Goal: Information Seeking & Learning: Check status

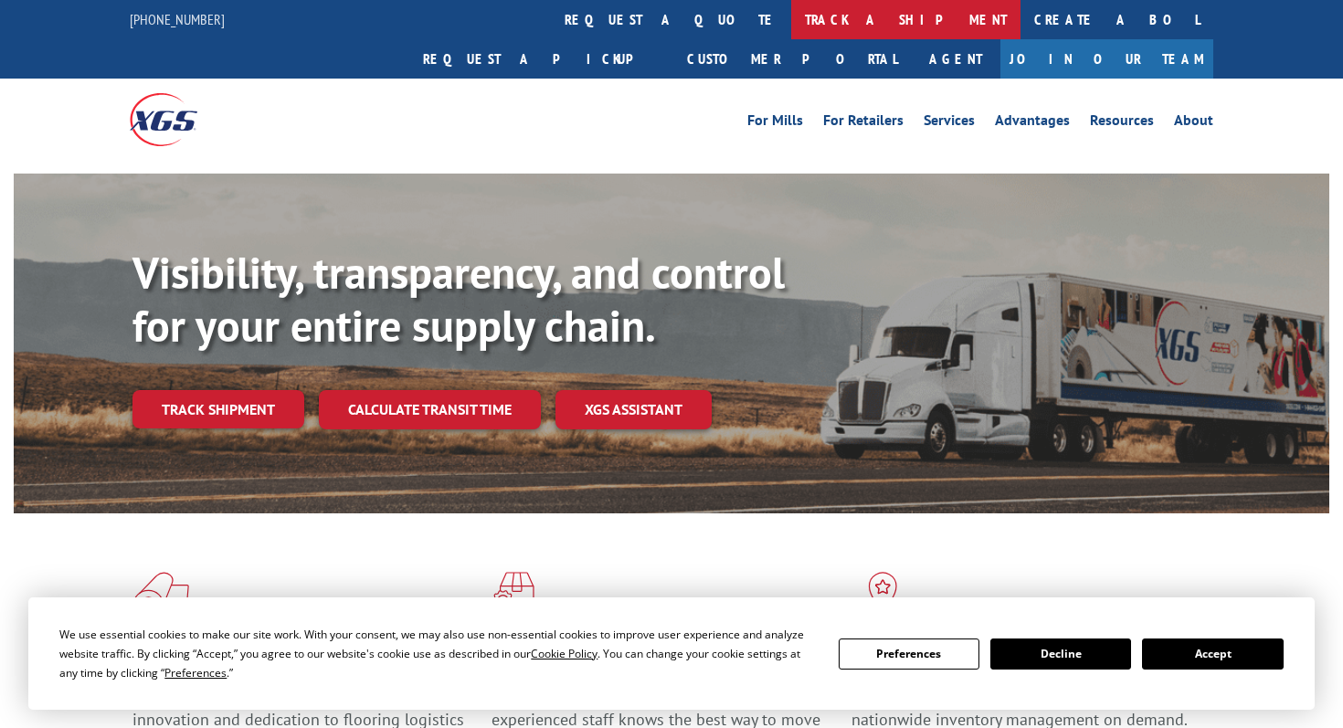
click at [791, 14] on link "track a shipment" at bounding box center [905, 19] width 229 height 39
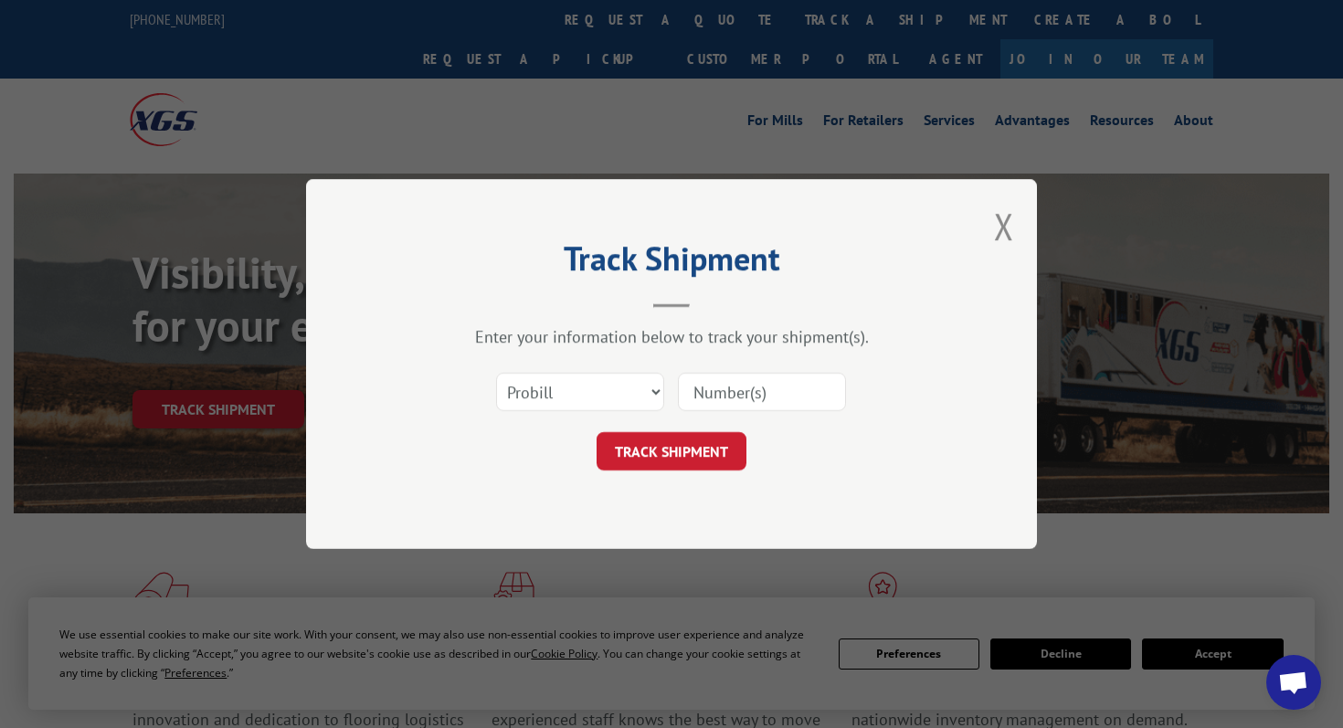
click at [697, 388] on input at bounding box center [762, 392] width 168 height 38
paste input "17386496"
type input "17386496"
click button "TRACK SHIPMENT" at bounding box center [671, 451] width 150 height 38
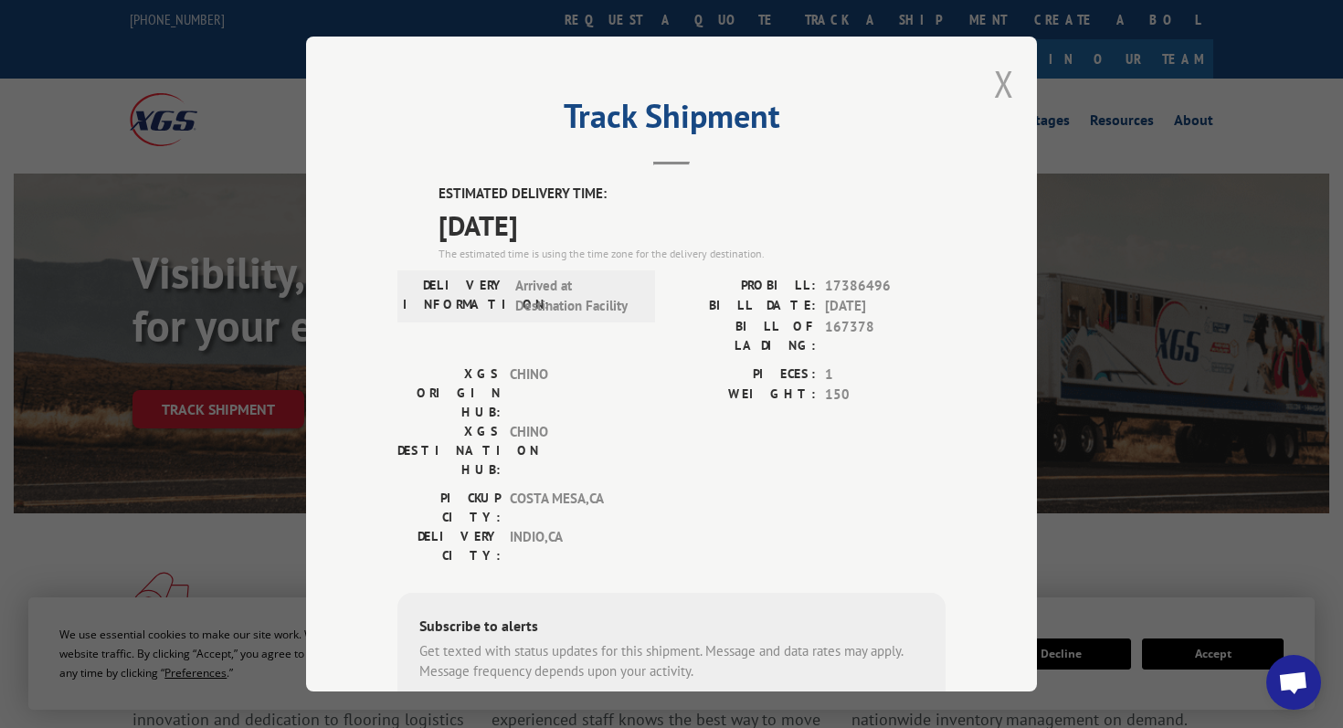
click at [996, 71] on button "Close modal" at bounding box center [1004, 83] width 20 height 48
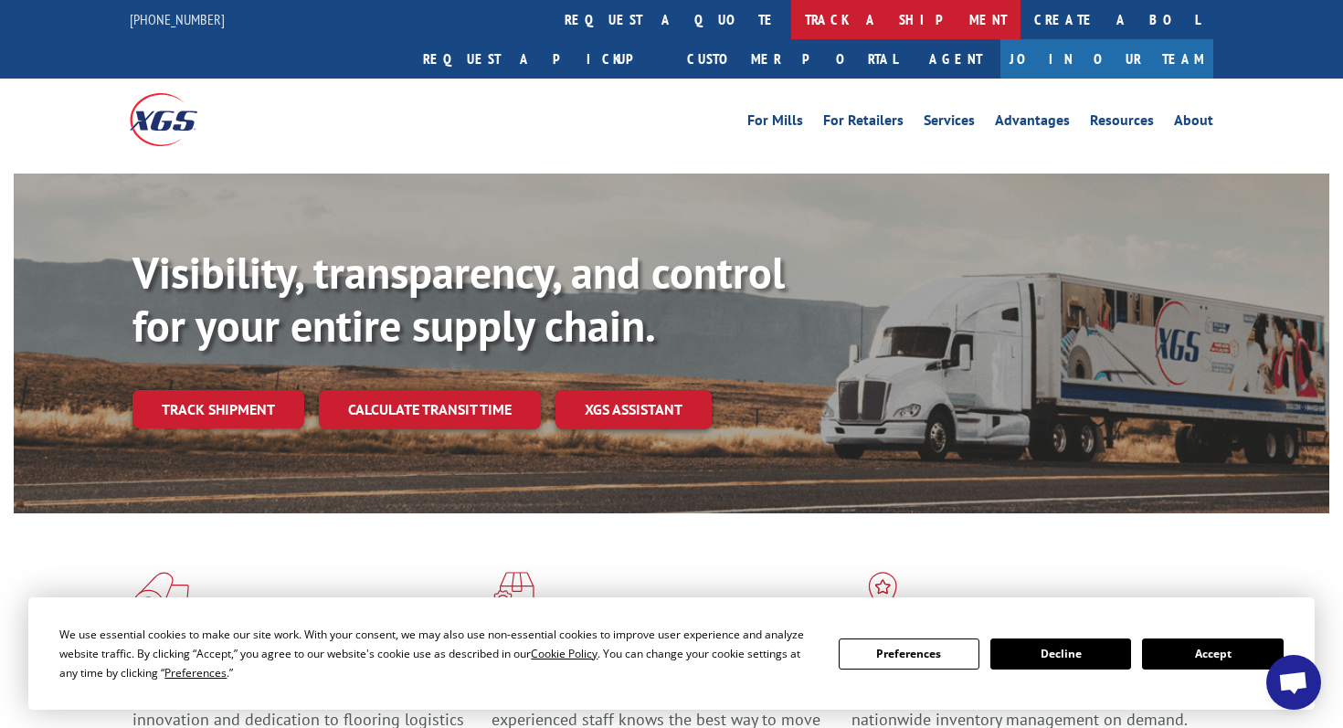
click at [791, 24] on link "track a shipment" at bounding box center [905, 19] width 229 height 39
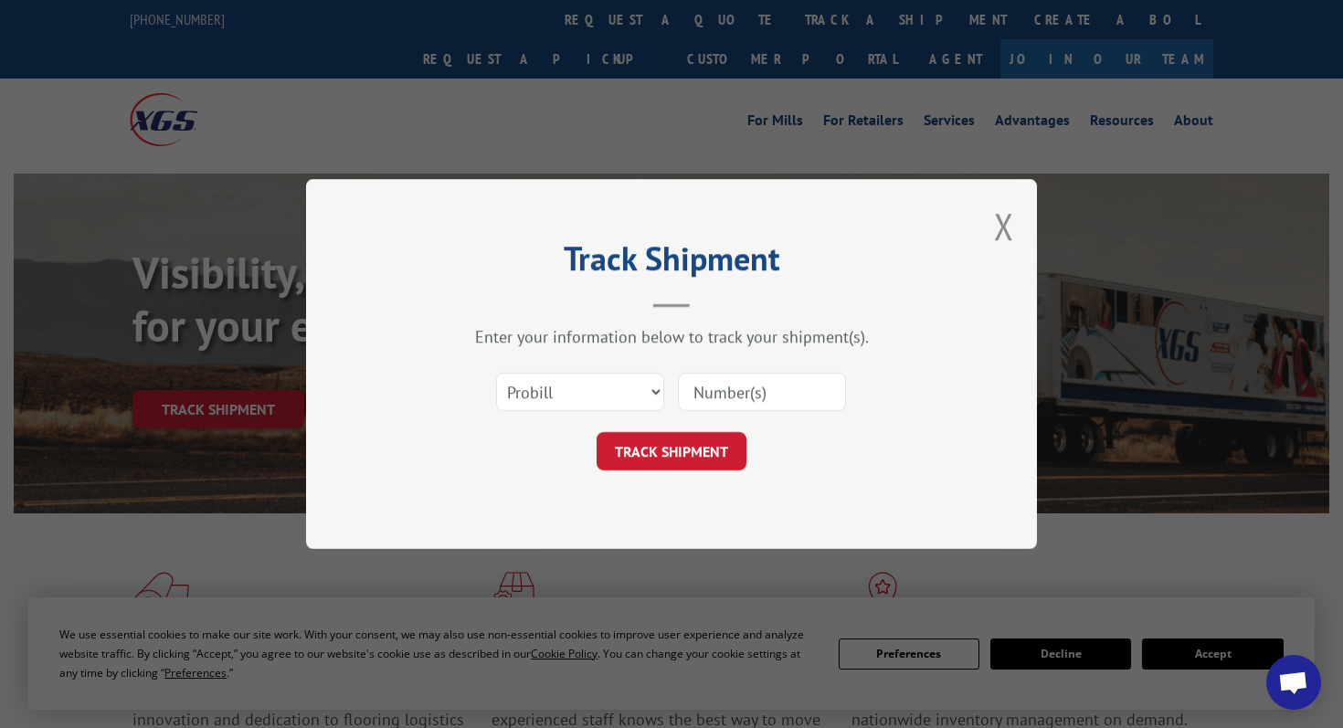
click at [725, 399] on input at bounding box center [762, 392] width 168 height 38
paste input "17693196"
type input "17693196"
click button "TRACK SHIPMENT" at bounding box center [671, 451] width 150 height 38
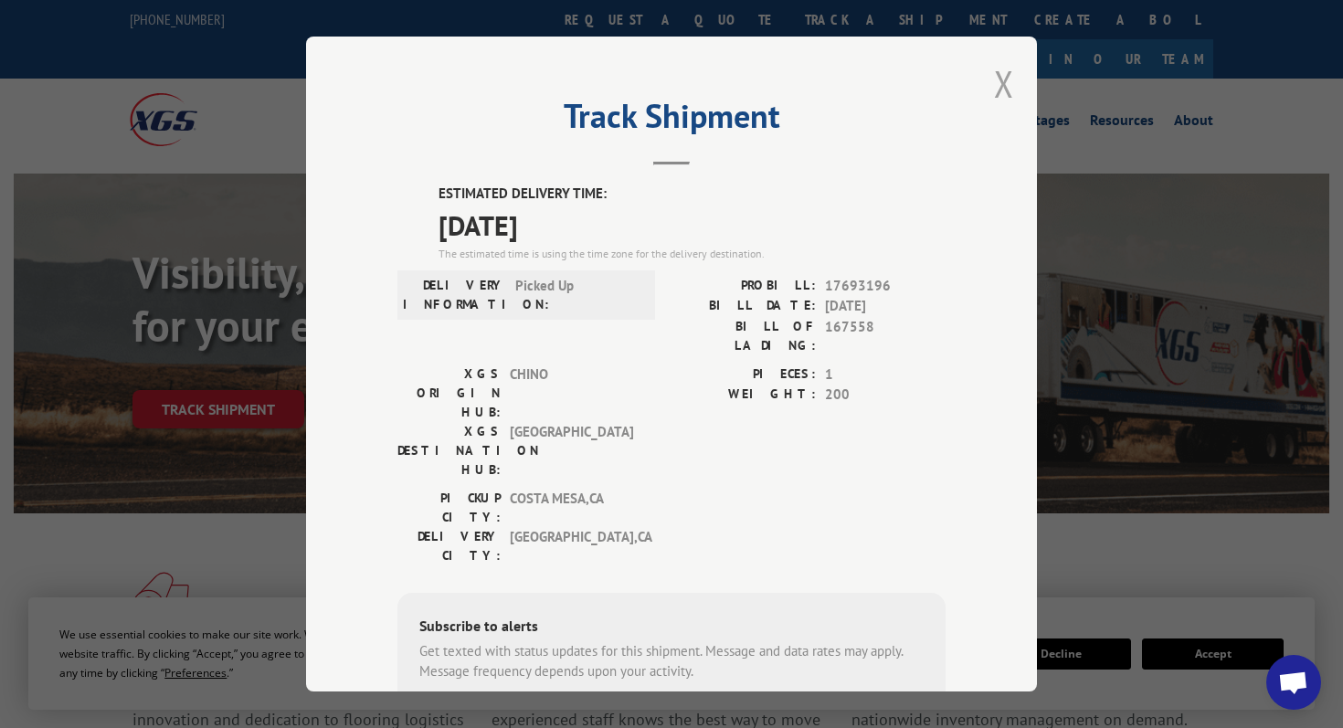
click at [1010, 82] on button "Close modal" at bounding box center [1004, 83] width 20 height 48
